Goal: Transaction & Acquisition: Obtain resource

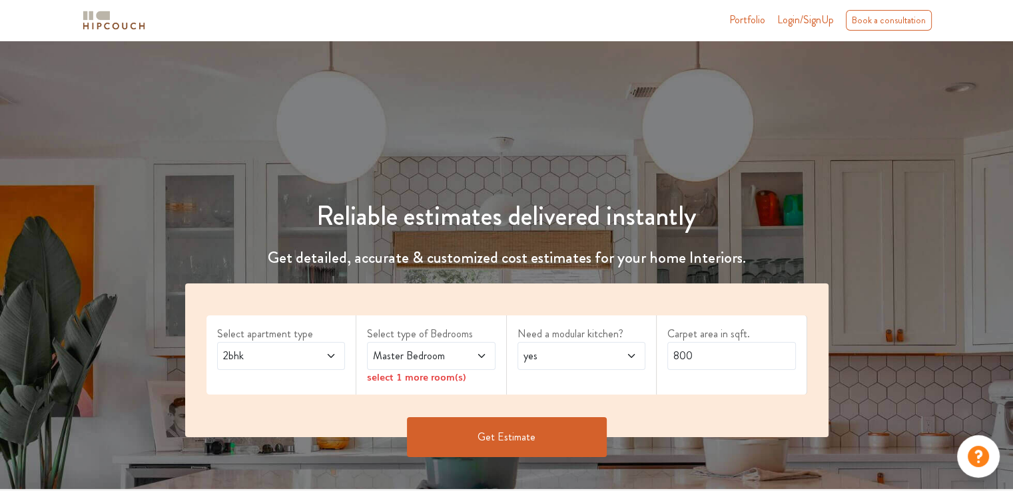
click at [432, 358] on span "Master Bedroom" at bounding box center [413, 356] width 87 height 16
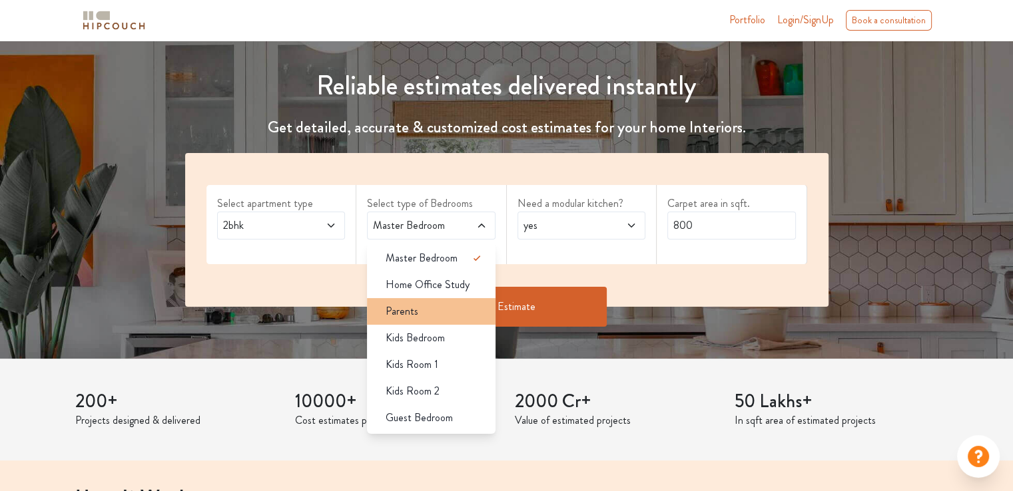
scroll to position [133, 0]
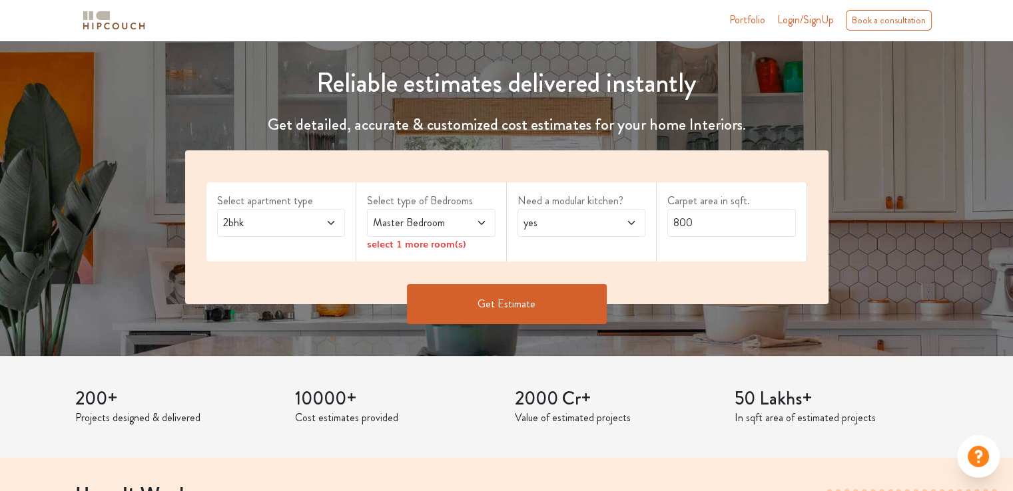
click at [445, 228] on span "Master Bedroom" at bounding box center [413, 223] width 87 height 16
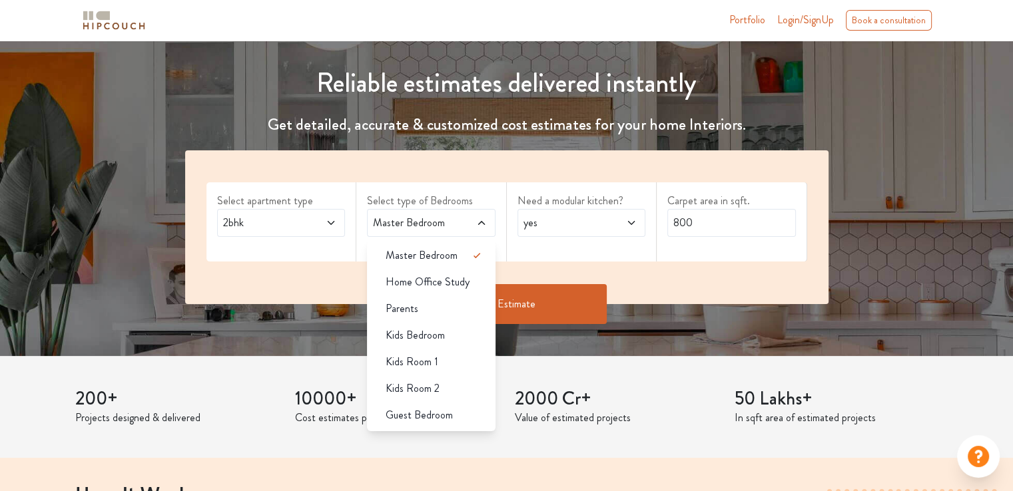
click at [487, 200] on label "Select type of Bedrooms" at bounding box center [431, 201] width 128 height 16
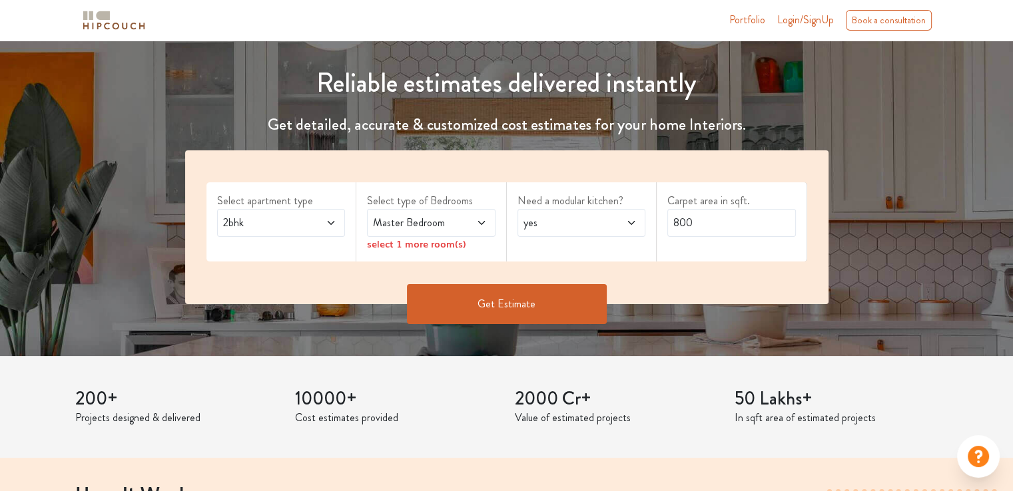
click at [471, 227] on span at bounding box center [471, 223] width 29 height 16
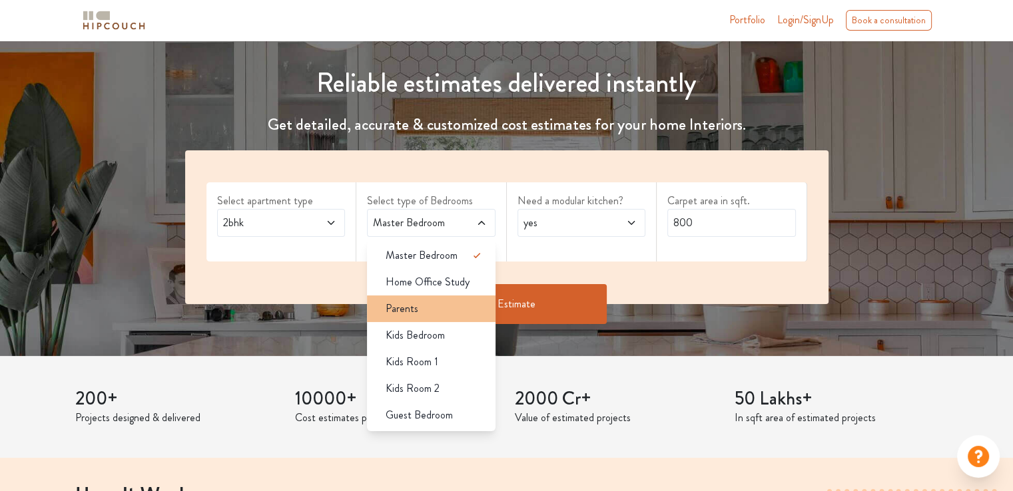
click at [427, 312] on div "Parents" at bounding box center [435, 309] width 120 height 16
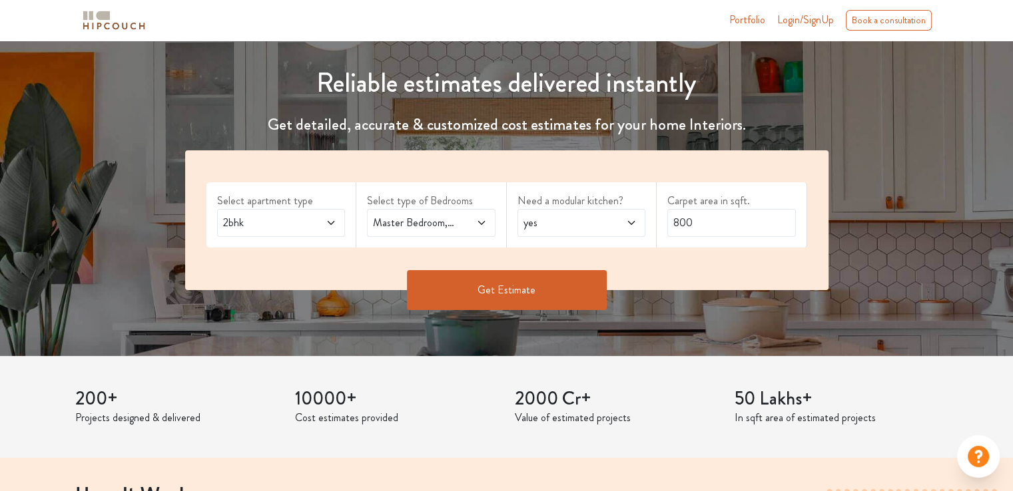
click at [573, 222] on span "yes" at bounding box center [564, 223] width 87 height 16
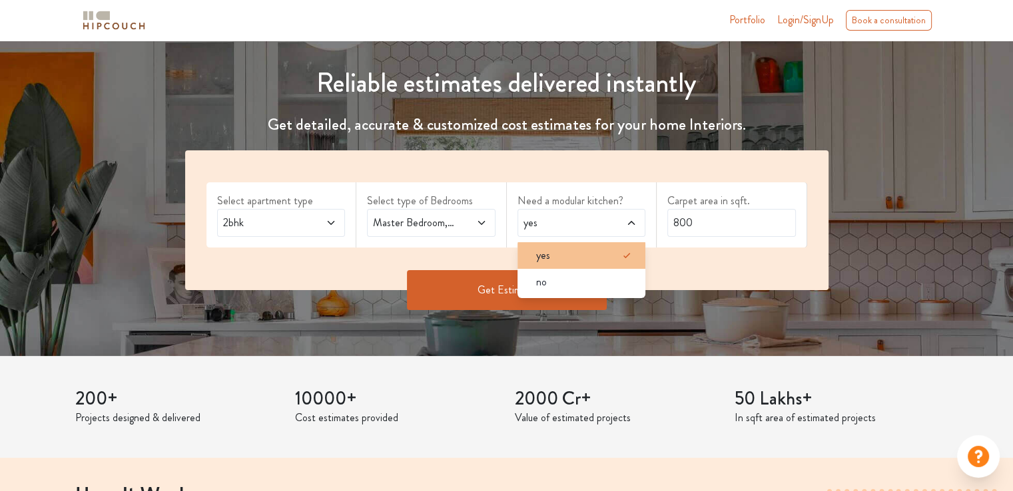
click at [557, 254] on div "yes" at bounding box center [585, 256] width 120 height 16
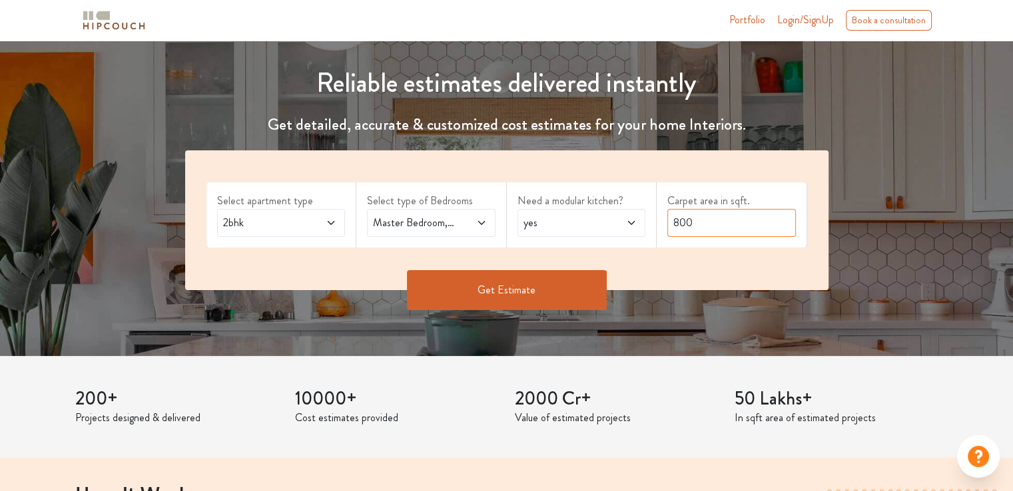
click at [708, 228] on input "800" at bounding box center [731, 223] width 128 height 28
drag, startPoint x: 680, startPoint y: 222, endPoint x: 691, endPoint y: 222, distance: 10.7
click at [691, 222] on input "800" at bounding box center [731, 223] width 128 height 28
type input "820"
click at [525, 298] on button "Get Estimate" at bounding box center [507, 290] width 200 height 40
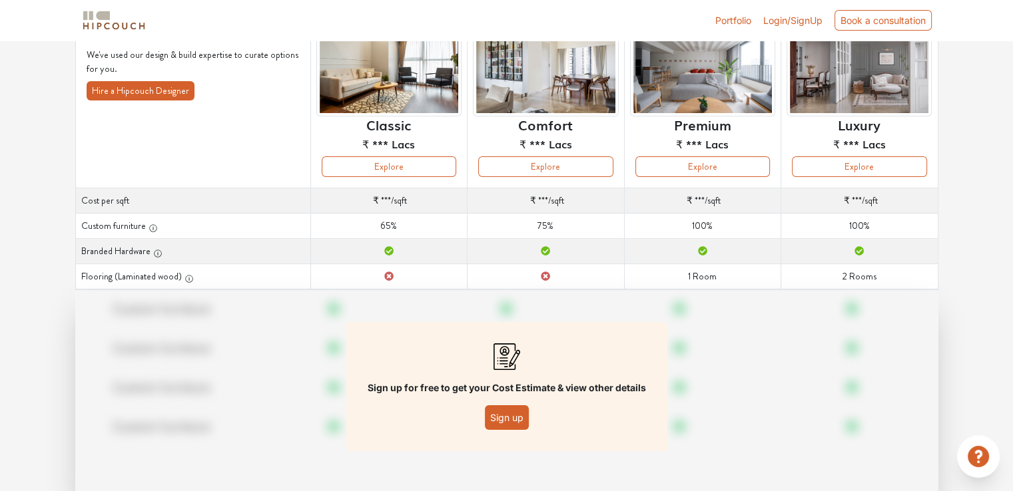
scroll to position [97, 0]
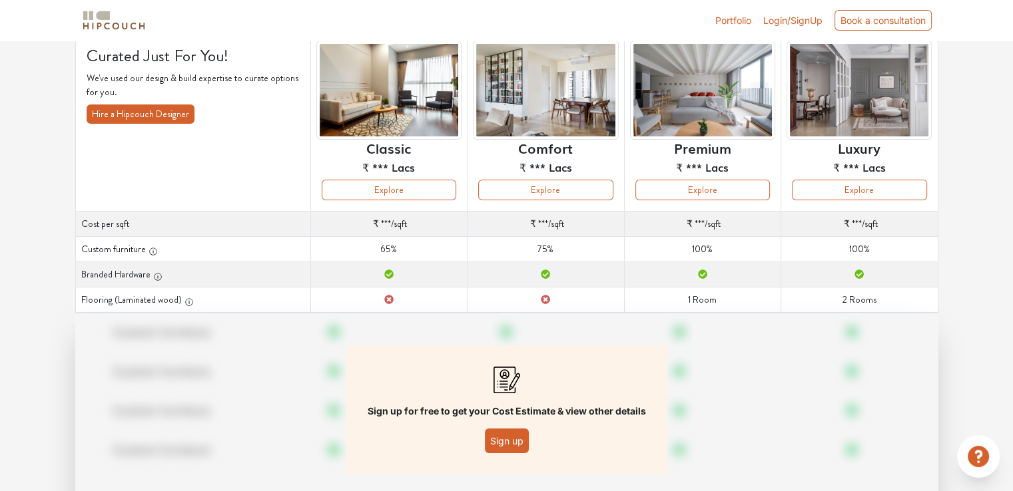
click at [505, 448] on button "Sign up" at bounding box center [507, 441] width 44 height 25
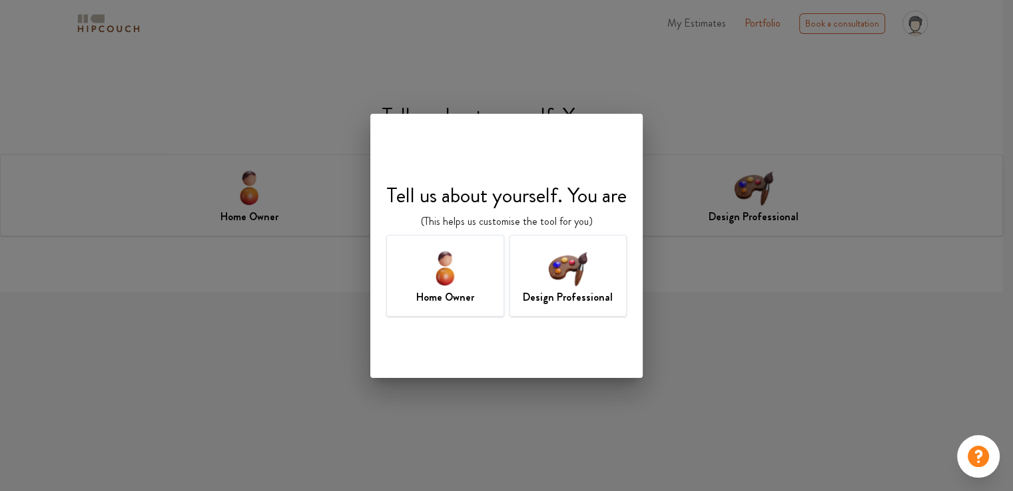
click at [465, 280] on img at bounding box center [444, 267] width 43 height 43
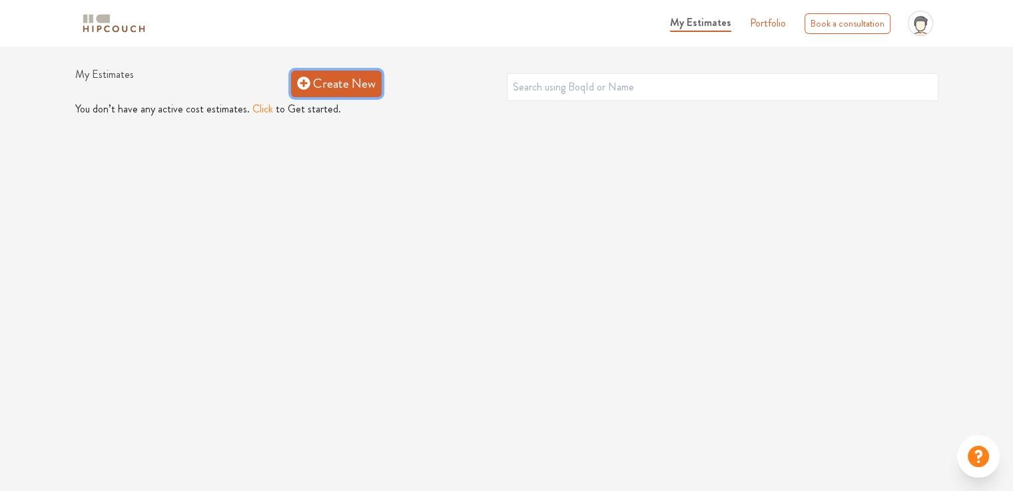
click at [354, 89] on link "Create New" at bounding box center [336, 84] width 91 height 27
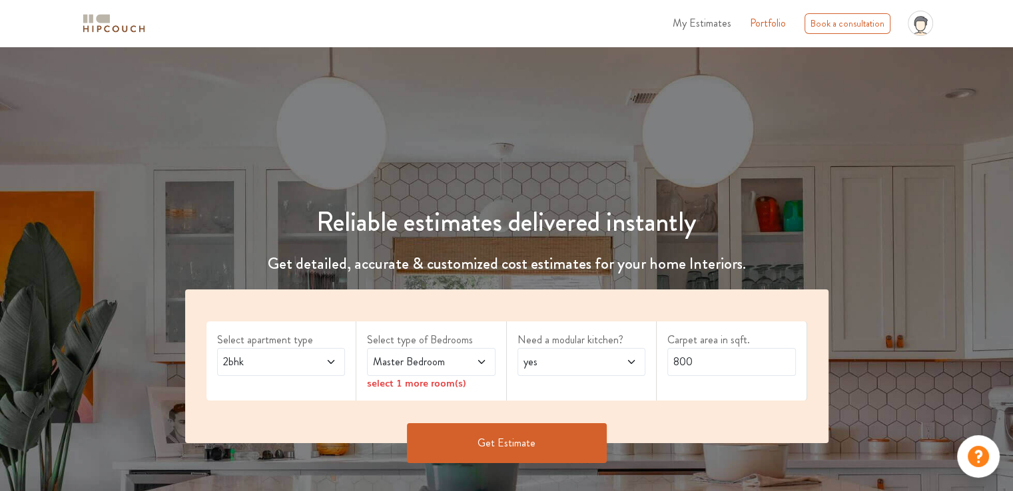
click at [397, 357] on span "Master Bedroom" at bounding box center [413, 362] width 87 height 16
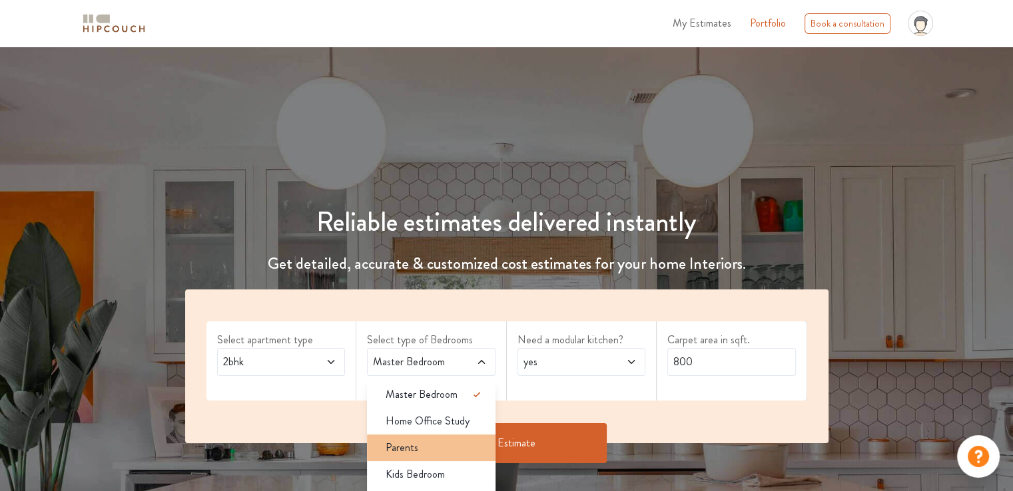
click at [423, 447] on div "Parents" at bounding box center [435, 448] width 120 height 16
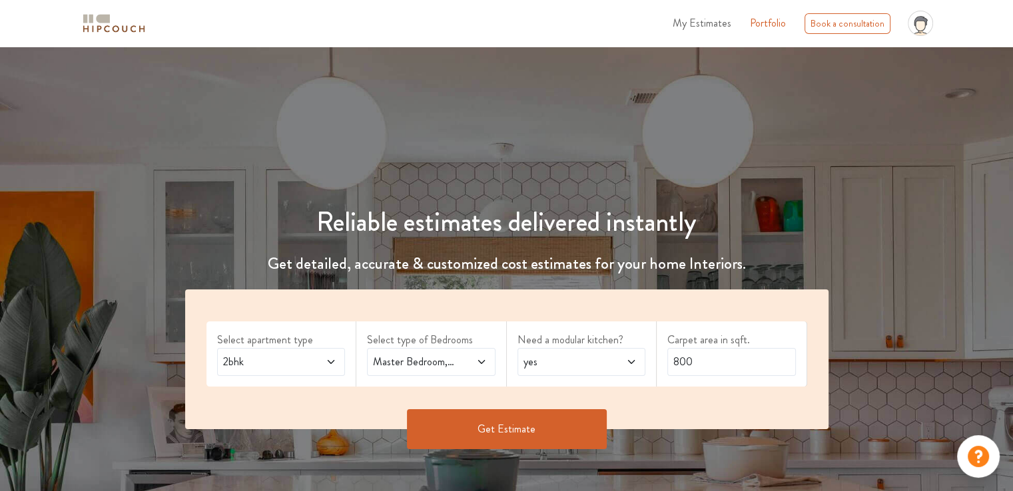
click at [593, 360] on span "yes" at bounding box center [564, 362] width 87 height 16
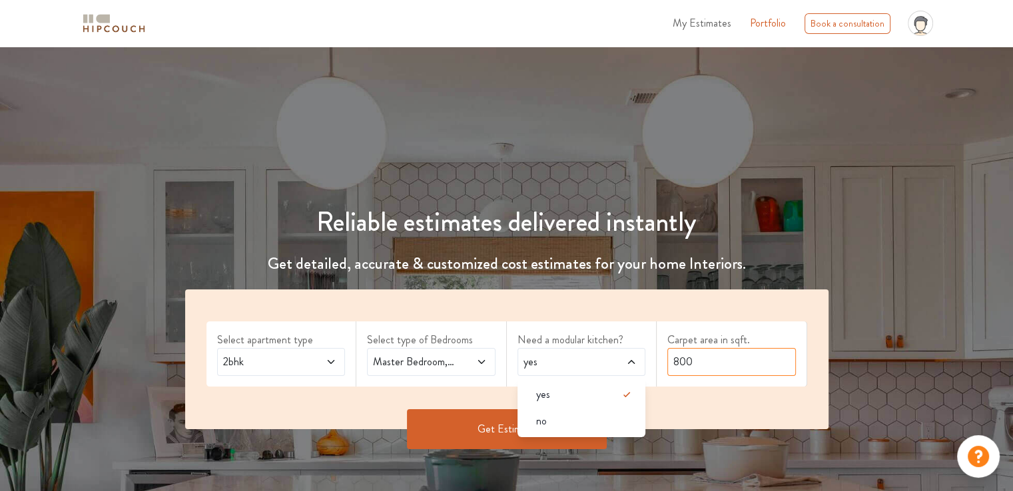
click at [670, 362] on input "800" at bounding box center [731, 362] width 128 height 28
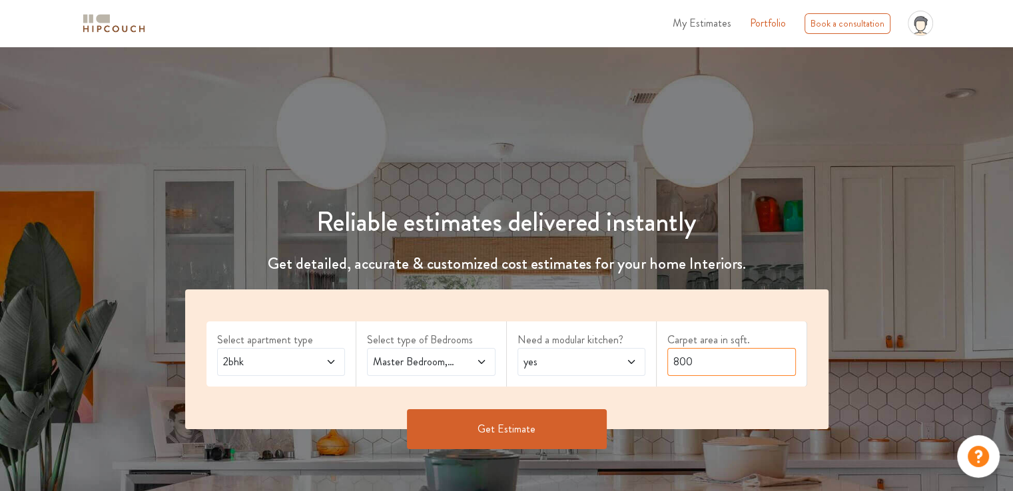
click at [683, 361] on input "800" at bounding box center [731, 362] width 128 height 28
type input "820"
click at [584, 421] on button "Get Estimate" at bounding box center [507, 429] width 200 height 40
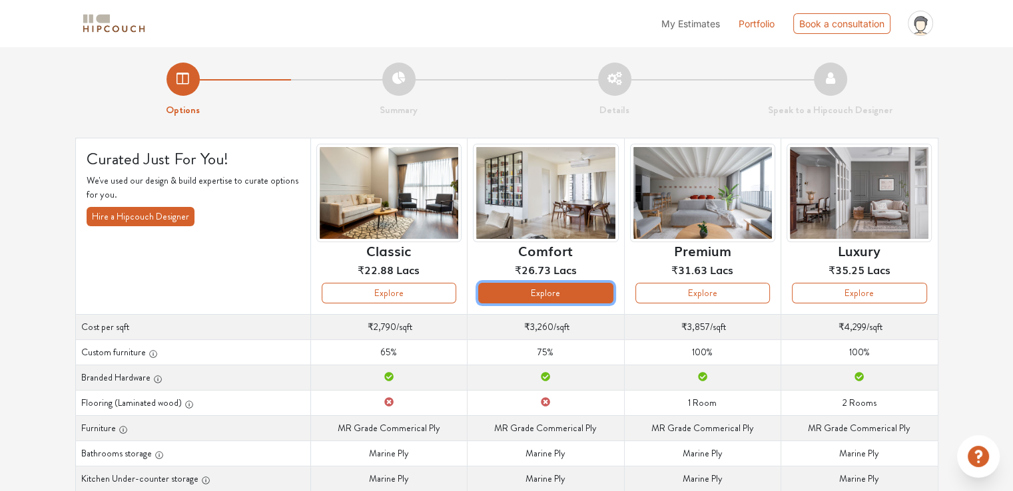
click at [548, 296] on button "Explore" at bounding box center [545, 293] width 134 height 21
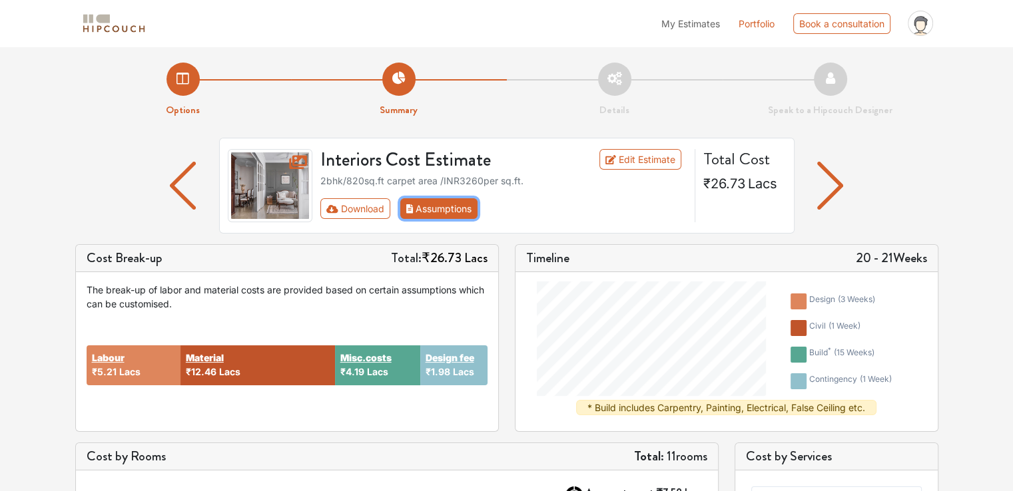
click at [425, 211] on button "Assumptions" at bounding box center [439, 208] width 78 height 21
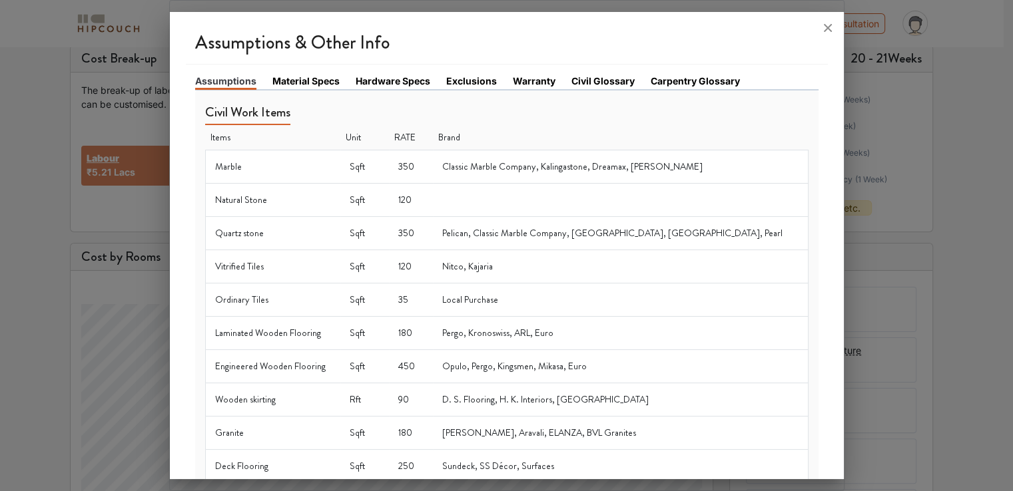
click at [312, 86] on link "Material Specs" at bounding box center [305, 81] width 67 height 14
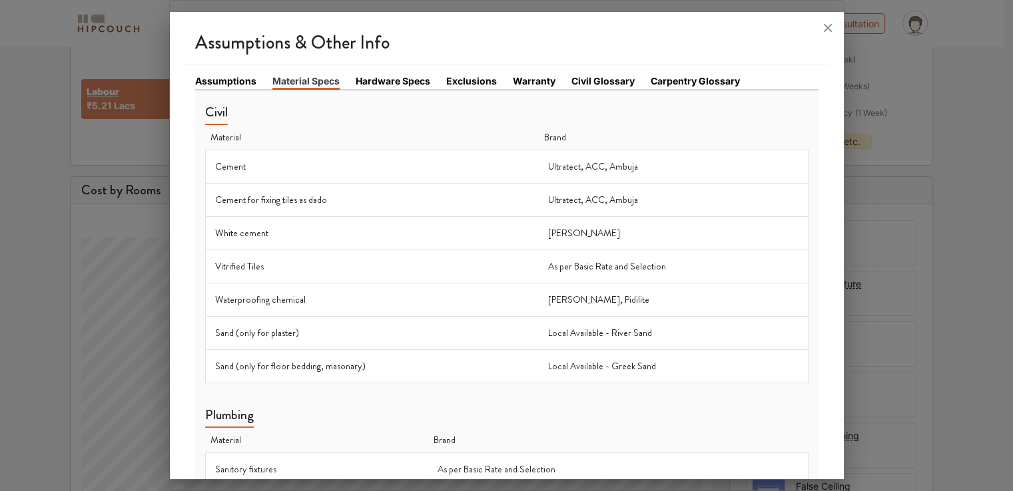
click at [384, 85] on link "Hardware Specs" at bounding box center [392, 81] width 75 height 14
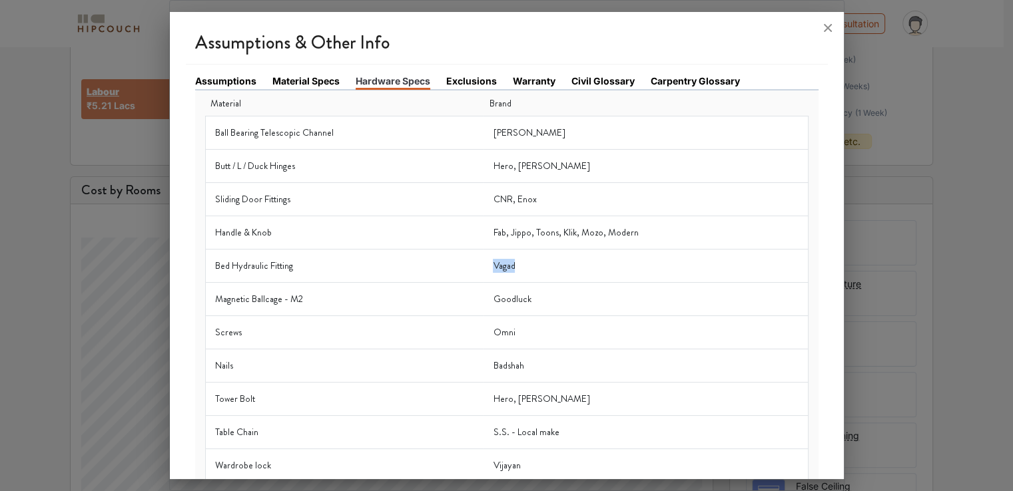
drag, startPoint x: 498, startPoint y: 265, endPoint x: 525, endPoint y: 263, distance: 26.7
click at [525, 263] on td "Vagad" at bounding box center [645, 266] width 324 height 33
copy td "Vagad"
click at [827, 26] on icon at bounding box center [827, 27] width 21 height 21
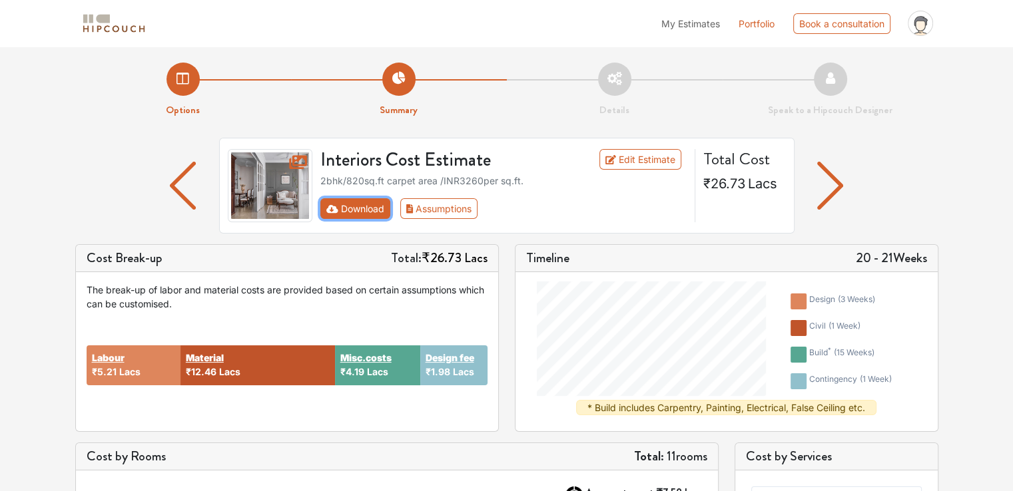
click at [357, 208] on button "Download" at bounding box center [355, 208] width 70 height 21
click at [365, 208] on button "Download" at bounding box center [355, 208] width 70 height 21
